Goal: Book appointment/travel/reservation

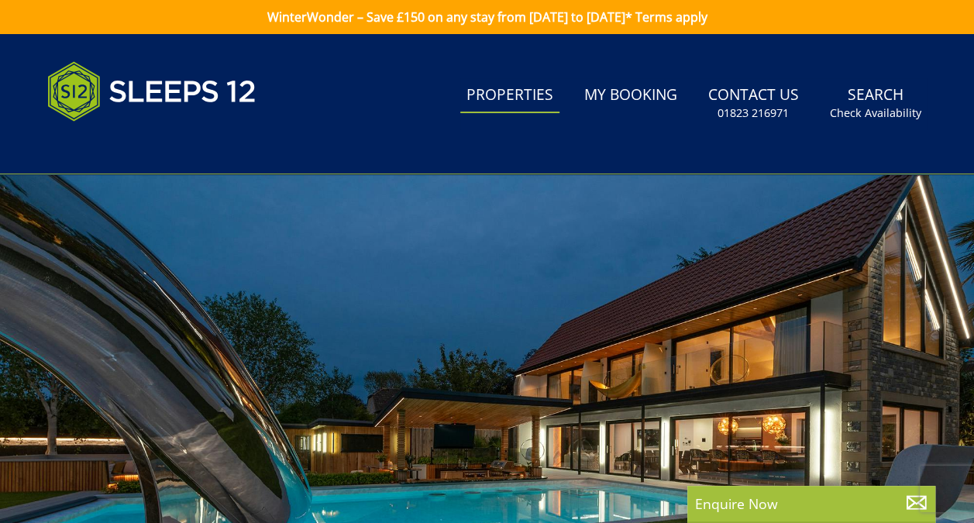
click at [513, 91] on link "Properties" at bounding box center [509, 95] width 99 height 35
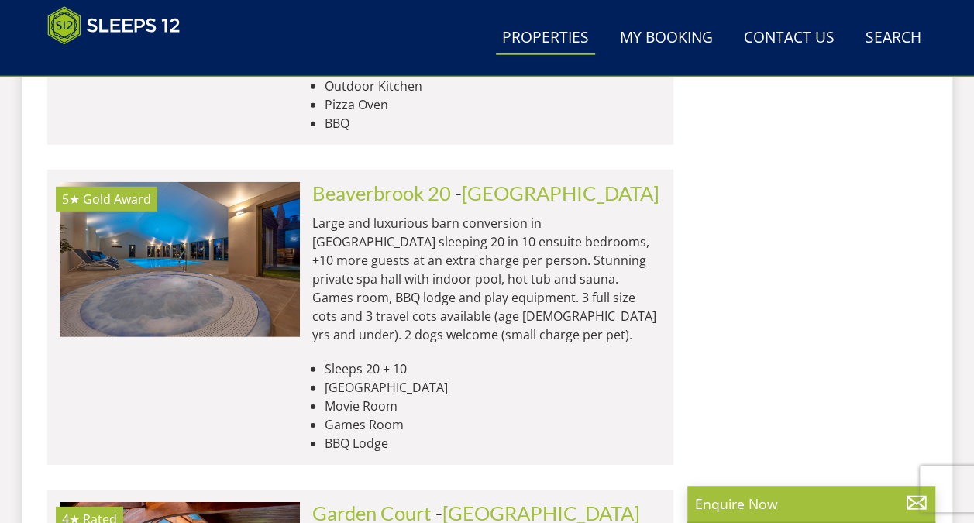
scroll to position [2166, 0]
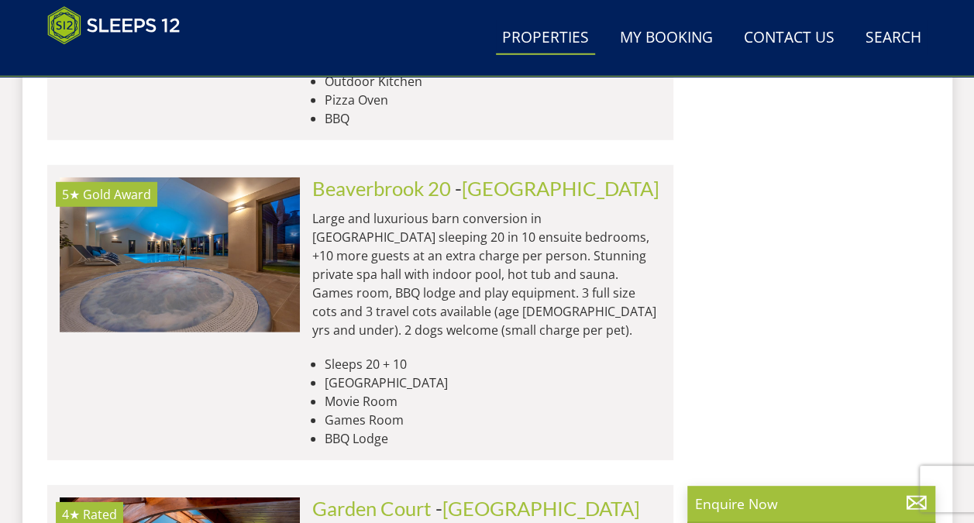
click at [436, 209] on p "Large and luxurious barn conversion in Somerset sleeping 20 in 10 ensuite bedro…" at bounding box center [486, 274] width 349 height 130
click at [438, 209] on p "Large and luxurious barn conversion in Somerset sleeping 20 in 10 ensuite bedro…" at bounding box center [486, 274] width 349 height 130
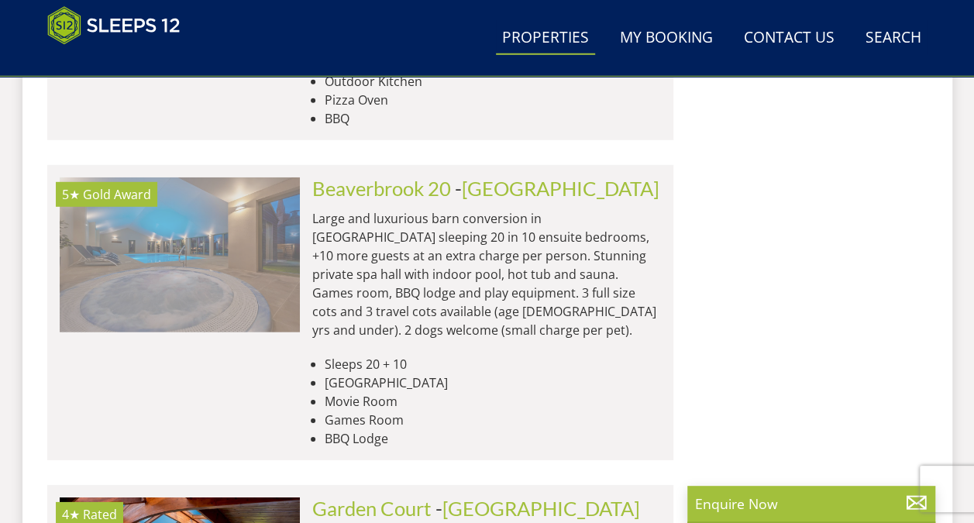
click at [267, 209] on img at bounding box center [180, 255] width 240 height 155
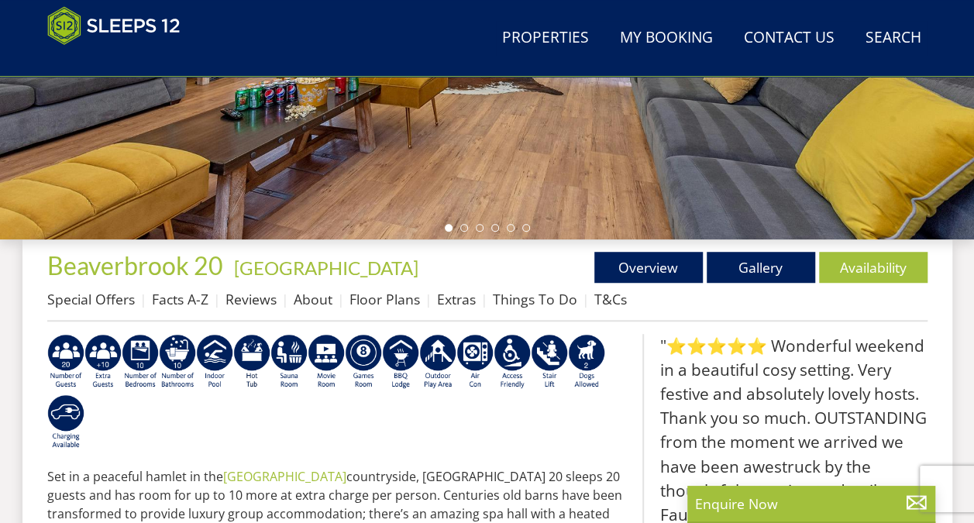
scroll to position [420, 0]
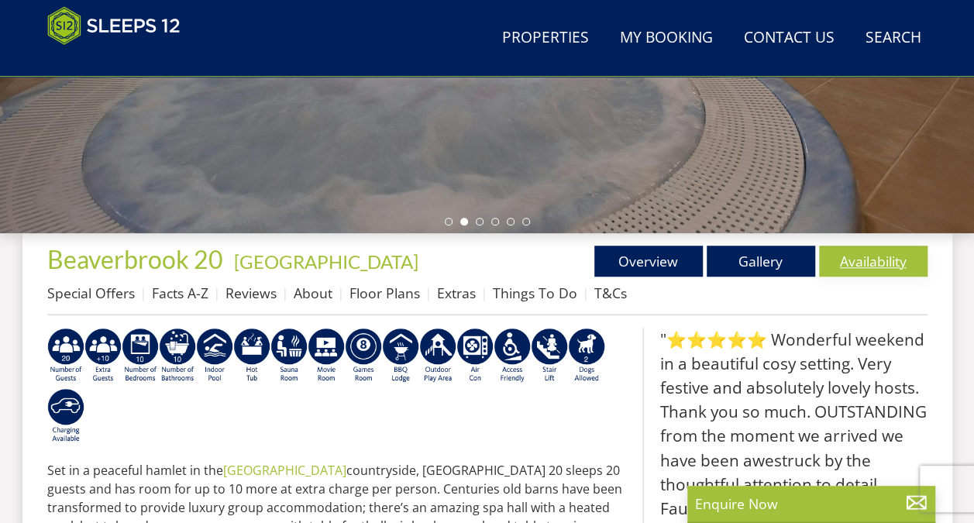
click at [889, 261] on link "Availability" at bounding box center [873, 261] width 109 height 31
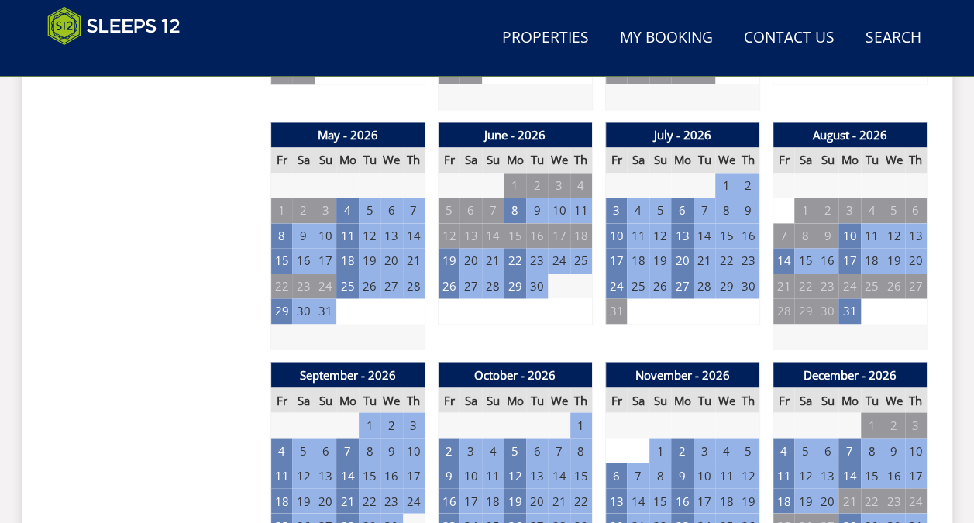
scroll to position [1065, 0]
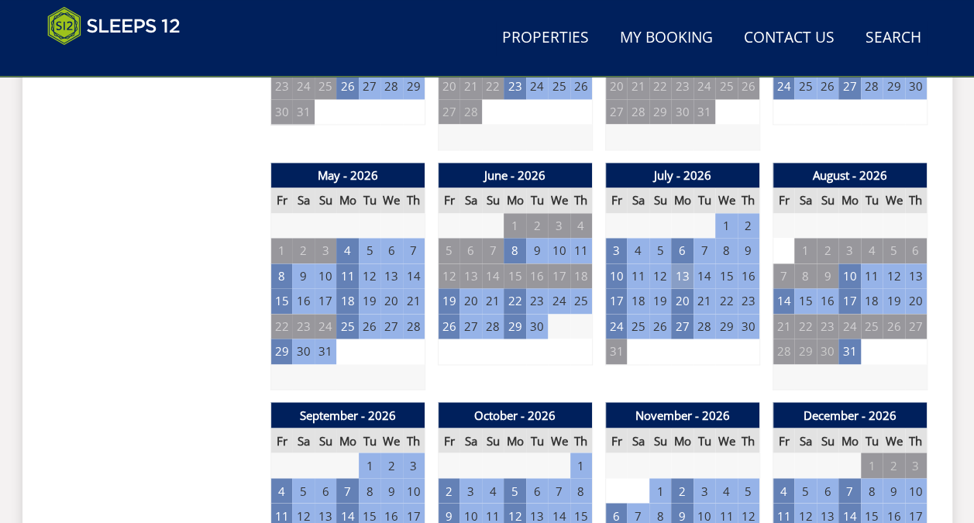
click at [685, 275] on td "13" at bounding box center [682, 277] width 22 height 26
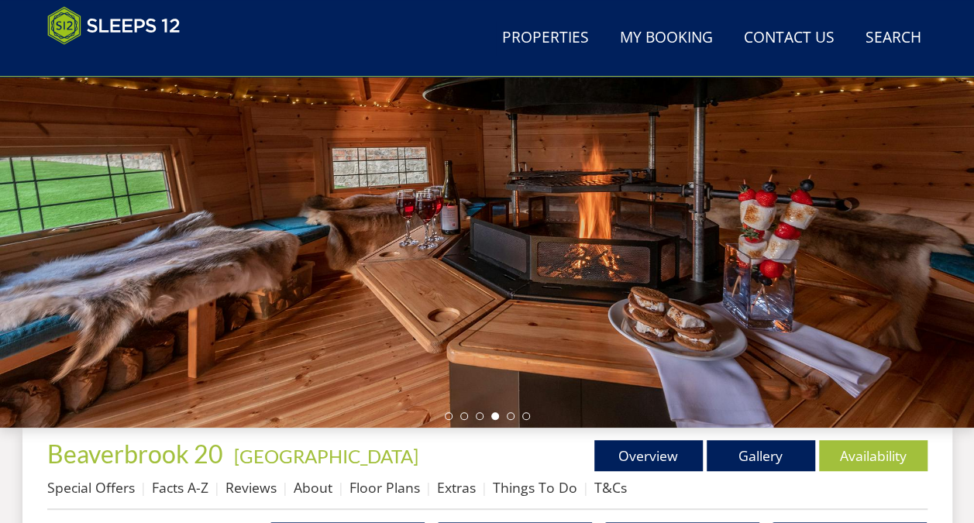
scroll to position [266, 0]
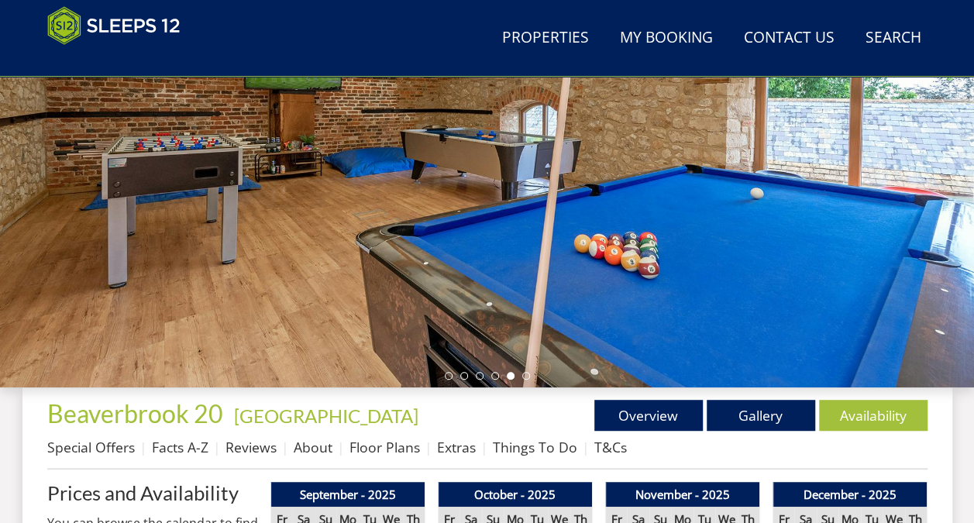
click at [661, 255] on div at bounding box center [487, 116] width 974 height 543
click at [302, 202] on div at bounding box center [487, 116] width 974 height 543
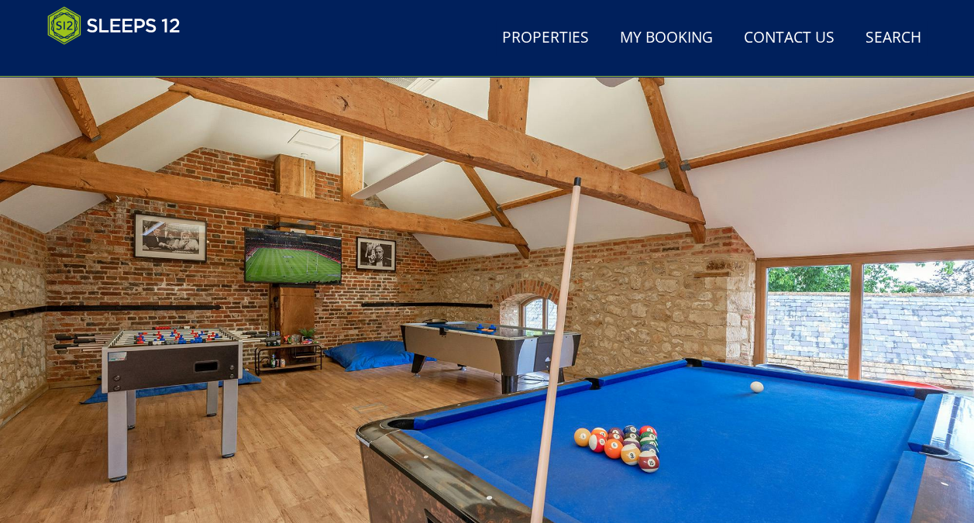
scroll to position [64, 0]
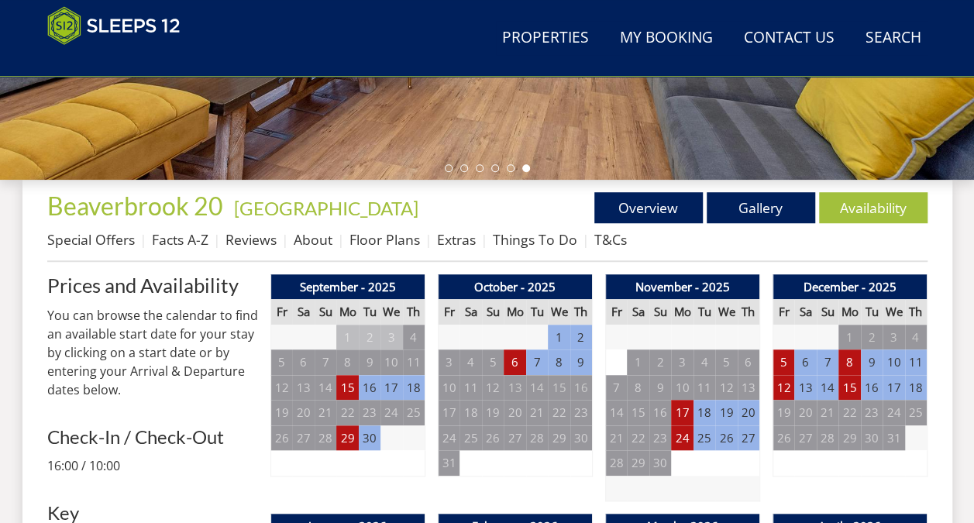
scroll to position [467, 0]
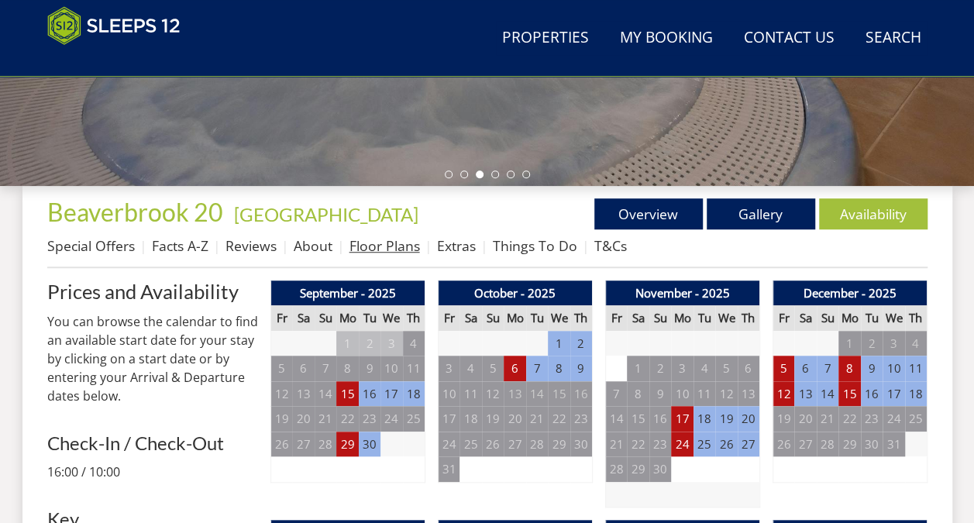
click at [381, 247] on link "Floor Plans" at bounding box center [385, 245] width 71 height 19
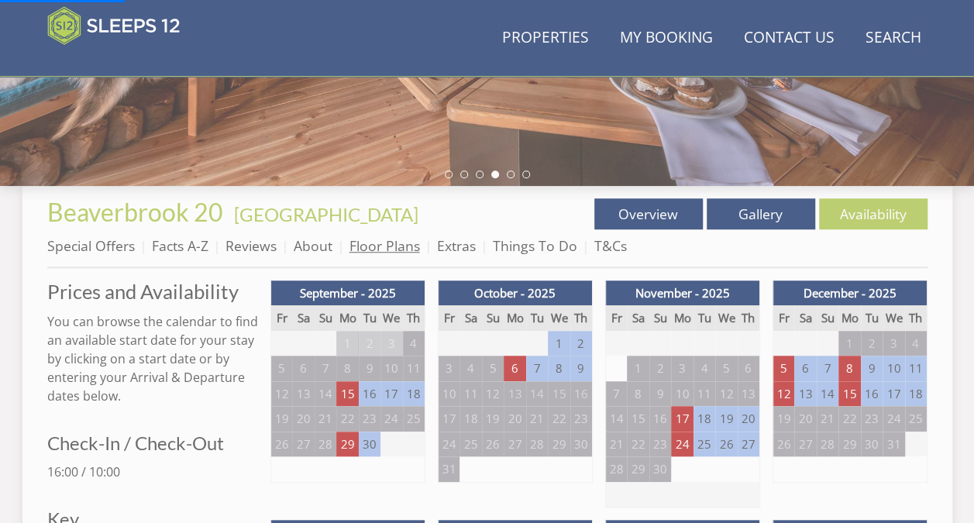
click at [376, 249] on link "Floor Plans" at bounding box center [385, 245] width 71 height 19
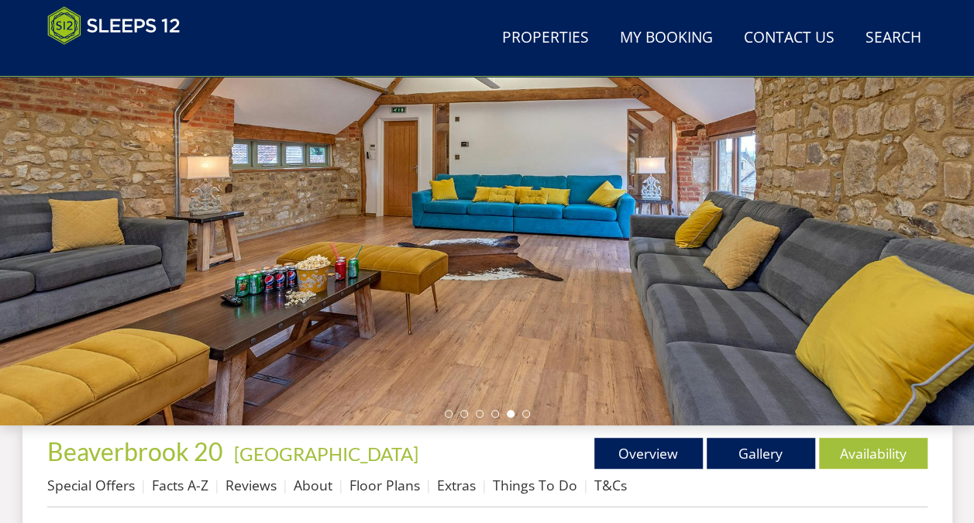
scroll to position [268, 0]
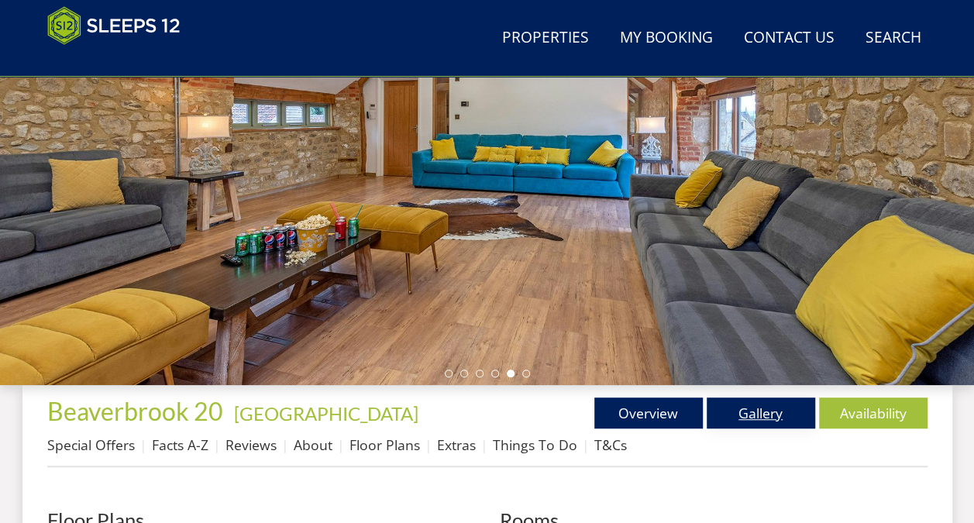
click at [757, 416] on link "Gallery" at bounding box center [761, 413] width 109 height 31
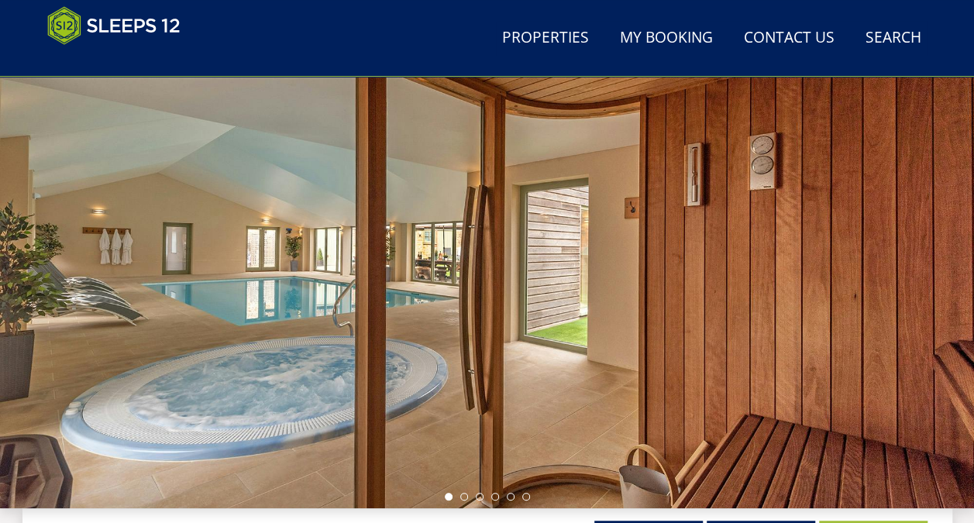
scroll to position [185, 0]
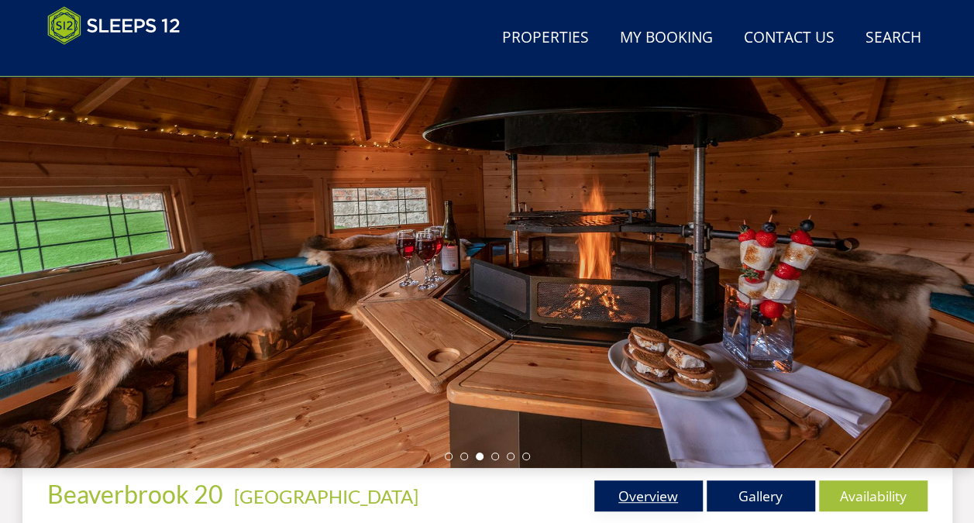
click at [638, 497] on link "Overview" at bounding box center [649, 496] width 109 height 31
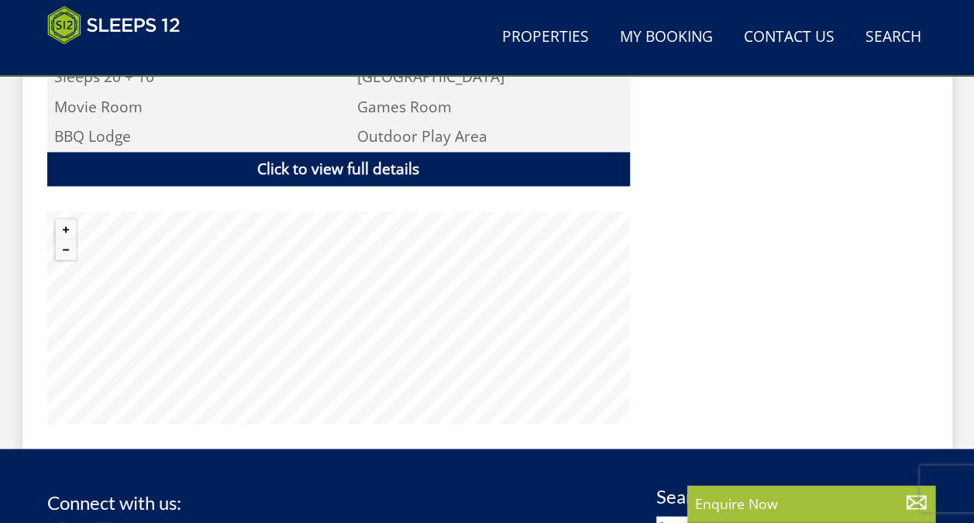
scroll to position [1186, 0]
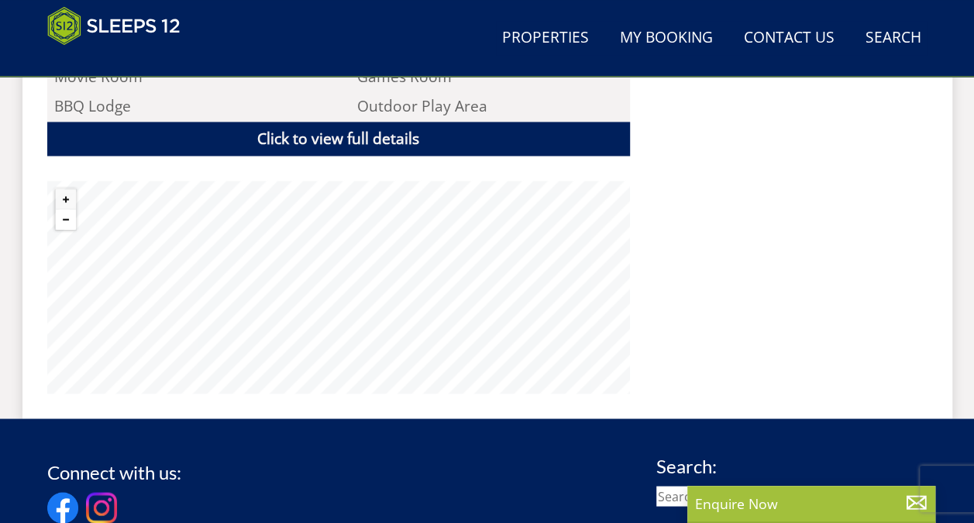
click at [60, 209] on button "Zoom out" at bounding box center [66, 219] width 20 height 20
click at [68, 209] on button "Zoom out" at bounding box center [66, 219] width 20 height 20
click at [60, 209] on button "Zoom out" at bounding box center [66, 219] width 20 height 20
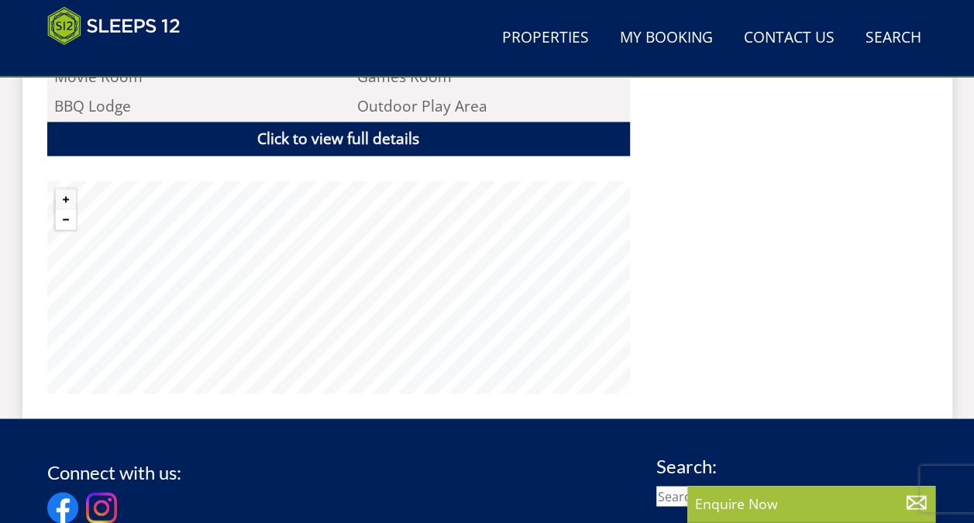
click at [60, 209] on button "Zoom out" at bounding box center [66, 219] width 20 height 20
click at [67, 209] on button "Zoom out" at bounding box center [66, 219] width 20 height 20
click at [71, 209] on button "Zoom out" at bounding box center [66, 219] width 20 height 20
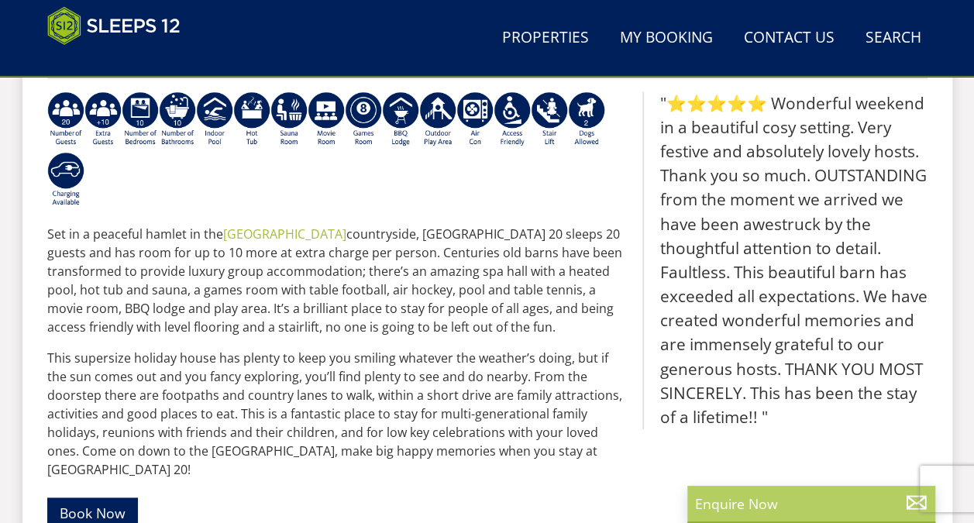
scroll to position [662, 0]
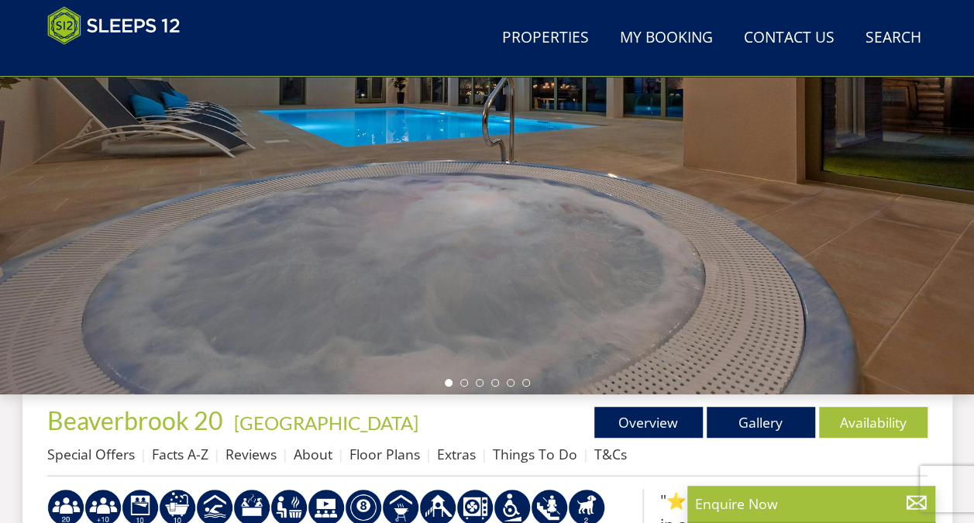
scroll to position [299, 0]
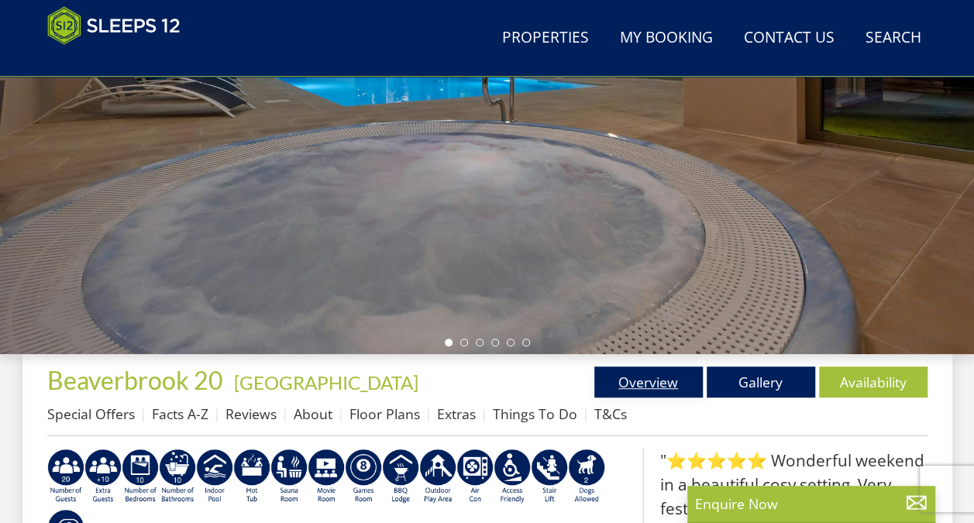
click at [665, 384] on link "Overview" at bounding box center [649, 382] width 109 height 31
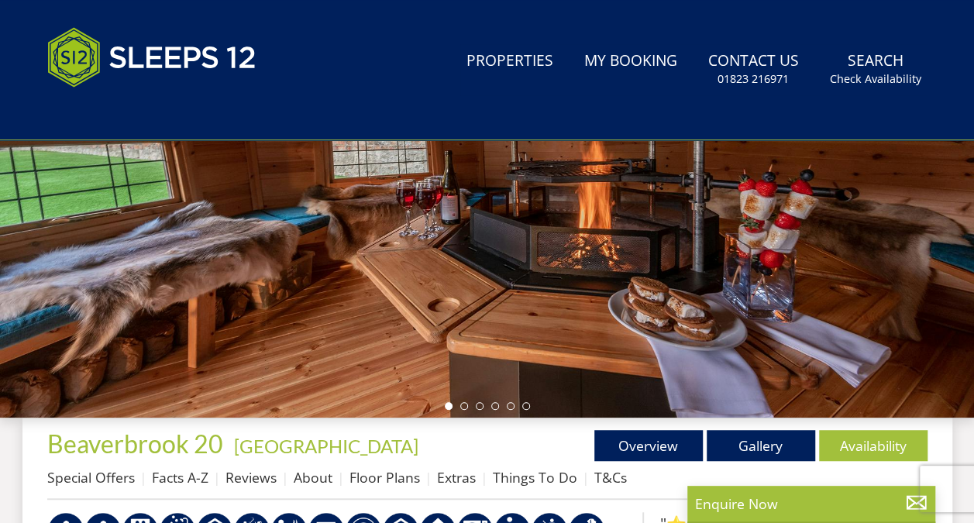
scroll to position [0, 0]
